Goal: Information Seeking & Learning: Learn about a topic

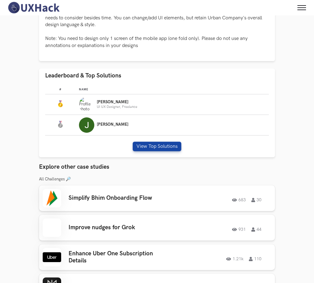
scroll to position [152, 0]
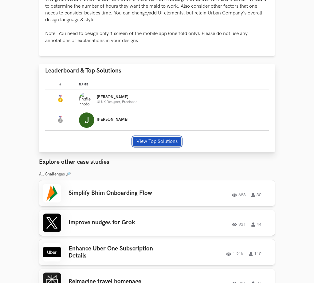
click at [152, 146] on button "View Top Solutions" at bounding box center [157, 142] width 48 height 10
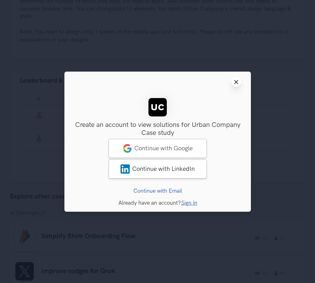
click at [237, 84] on icon "Close modal window" at bounding box center [236, 81] width 5 height 5
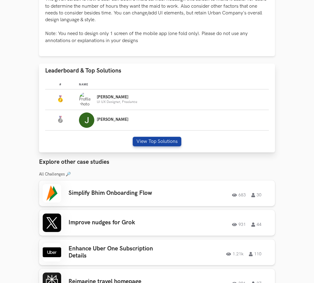
click at [100, 104] on p "UI UX Designer, Freelance" at bounding box center [117, 102] width 40 height 4
click at [209, 107] on div "Nirmalkumar UI UX Designer, Freelance" at bounding box center [172, 99] width 186 height 15
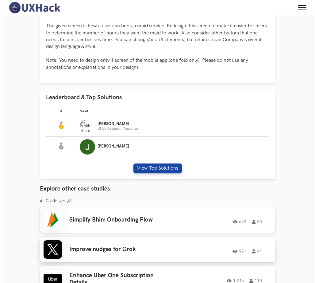
scroll to position [0, 0]
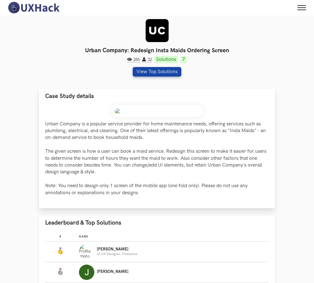
click at [144, 105] on img at bounding box center [157, 111] width 92 height 12
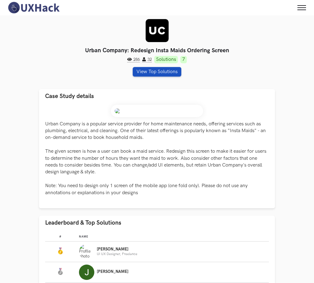
click at [181, 67] on button "View Top Solutions" at bounding box center [157, 72] width 48 height 10
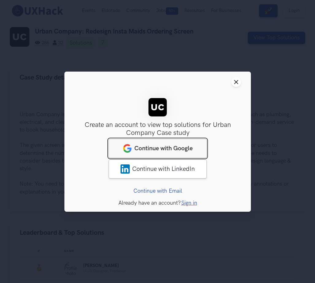
click at [171, 145] on span "Continue with Google" at bounding box center [163, 147] width 58 height 7
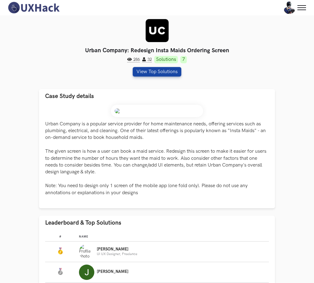
click at [0, 0] on div "Home My Profile Sign Out" at bounding box center [0, 0] width 0 height 0
click at [181, 67] on button "View Top Solutions" at bounding box center [157, 72] width 48 height 10
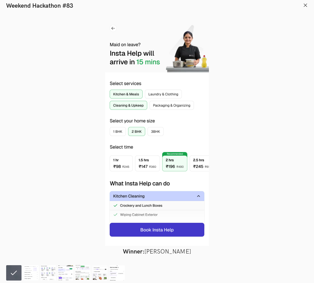
scroll to position [34, 0]
click at [0, 0] on icon "Show next slide" at bounding box center [0, 0] width 0 height 0
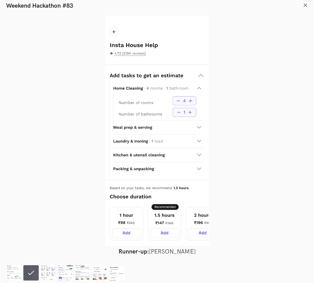
click at [0, 0] on icon "Show next slide" at bounding box center [0, 0] width 0 height 0
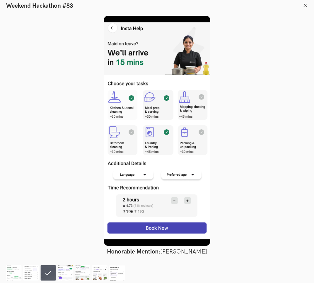
click at [0, 0] on icon at bounding box center [0, 0] width 0 height 0
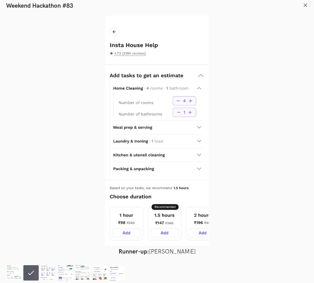
click at [0, 0] on icon at bounding box center [0, 0] width 0 height 0
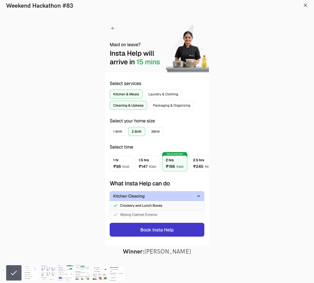
click at [0, 0] on icon "Show next slide" at bounding box center [0, 0] width 0 height 0
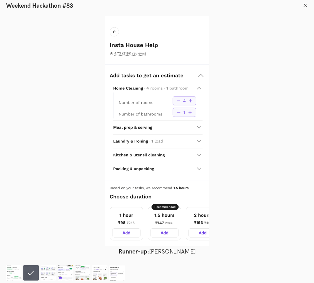
click at [0, 0] on icon "Show next slide" at bounding box center [0, 0] width 0 height 0
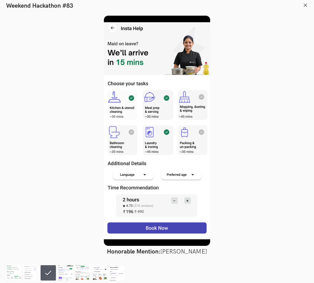
click at [0, 0] on icon "Show next slide" at bounding box center [0, 0] width 0 height 0
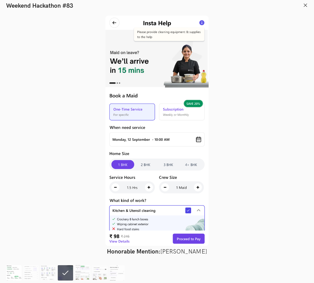
click at [18, 274] on img at bounding box center [13, 272] width 15 height 15
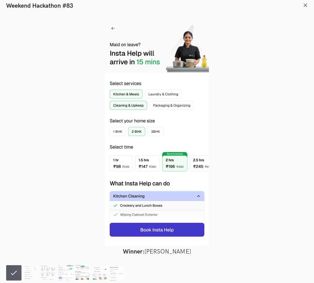
click at [90, 267] on img at bounding box center [82, 272] width 15 height 15
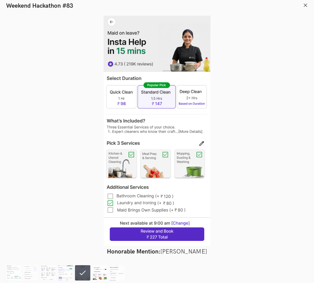
click at [106, 269] on img at bounding box center [99, 272] width 15 height 15
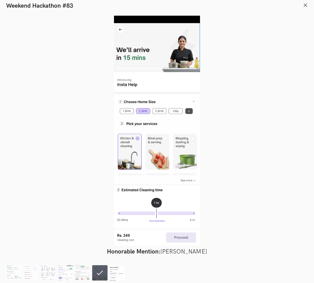
click at [125, 271] on img at bounding box center [116, 272] width 15 height 15
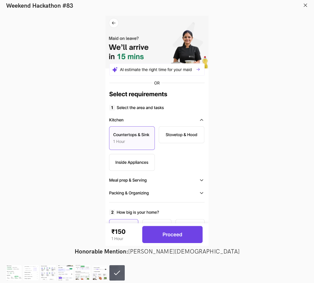
scroll to position [0, 0]
click at [302, 7] on icon at bounding box center [304, 5] width 5 height 5
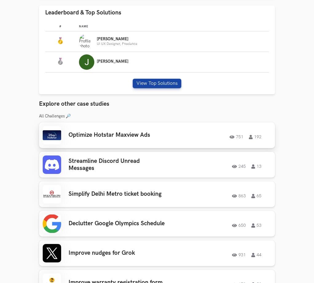
scroll to position [215, 0]
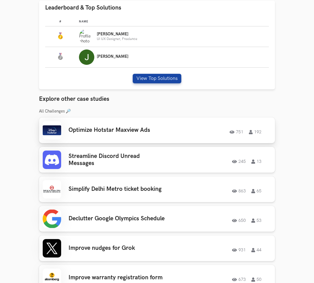
click at [124, 139] on div "Optimize Hotstar Maxview Ads 751 192 751 192" at bounding box center [157, 130] width 228 height 18
click at [0, 0] on link "Sign Out" at bounding box center [0, 0] width 0 height 0
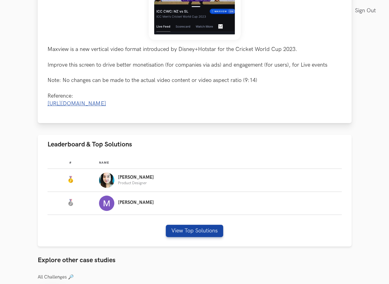
scroll to position [239, 0]
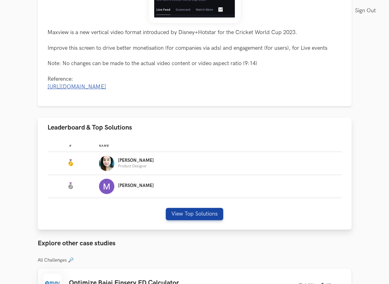
click at [130, 163] on p "[PERSON_NAME]" at bounding box center [136, 160] width 36 height 5
click at [186, 218] on button "View Top Solutions" at bounding box center [194, 214] width 57 height 12
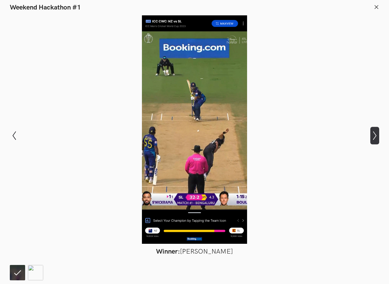
click at [375, 133] on icon at bounding box center [374, 135] width 3 height 9
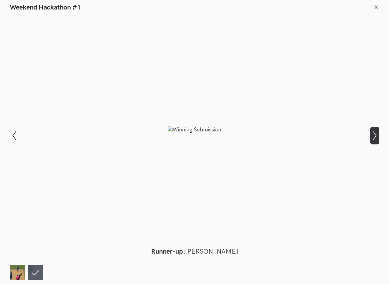
click at [375, 133] on icon at bounding box center [374, 135] width 3 height 9
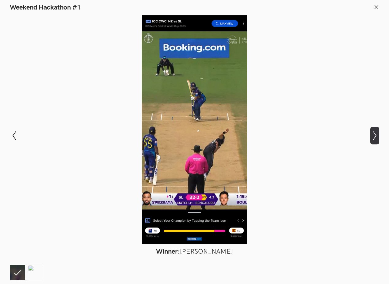
click at [375, 133] on icon at bounding box center [374, 135] width 3 height 9
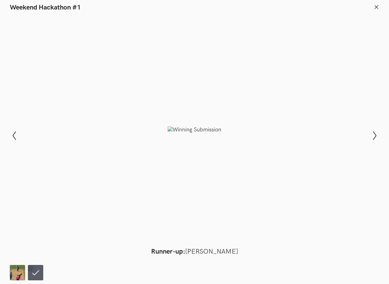
click at [381, 7] on header "Weekend Hackathon #1" at bounding box center [194, 6] width 389 height 12
click at [378, 6] on icon at bounding box center [377, 7] width 6 height 6
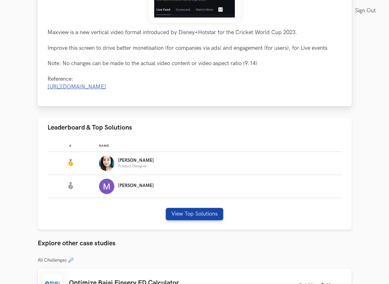
click at [106, 90] on link "[URL][DOMAIN_NAME]" at bounding box center [77, 86] width 59 height 6
